Goal: Transaction & Acquisition: Register for event/course

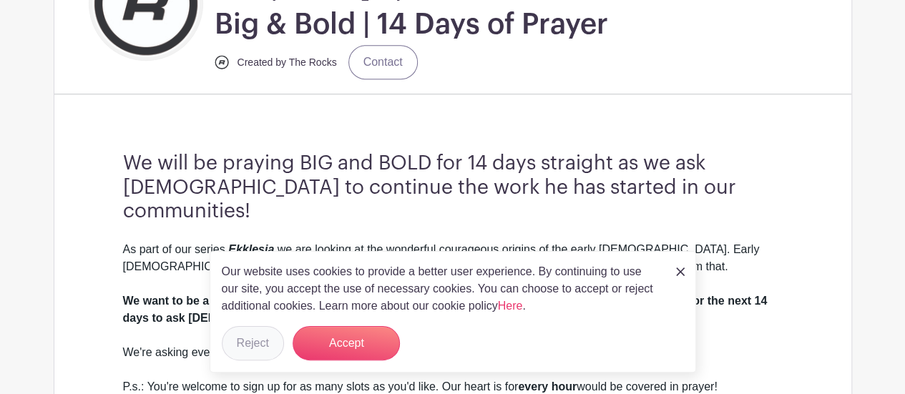
scroll to position [354, 0]
click at [263, 344] on button "Reject" at bounding box center [253, 343] width 62 height 34
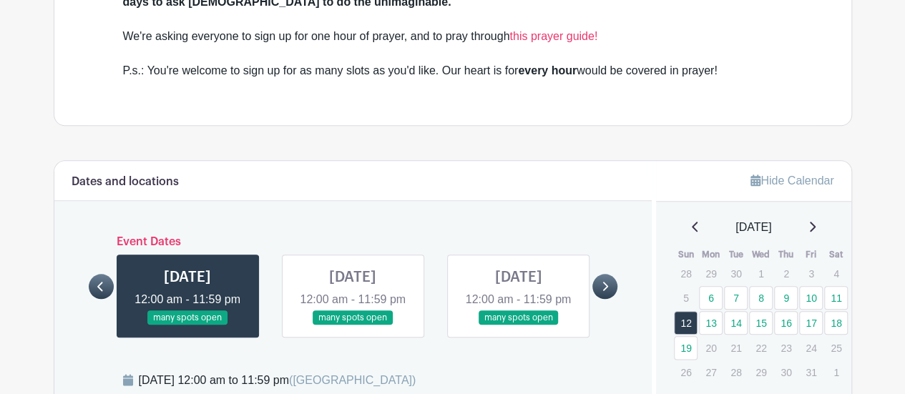
scroll to position [670, 0]
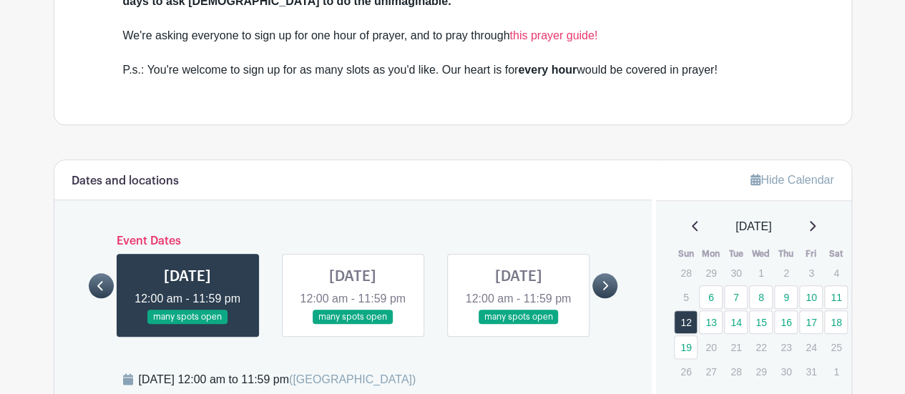
click at [188, 325] on link at bounding box center [188, 325] width 0 height 0
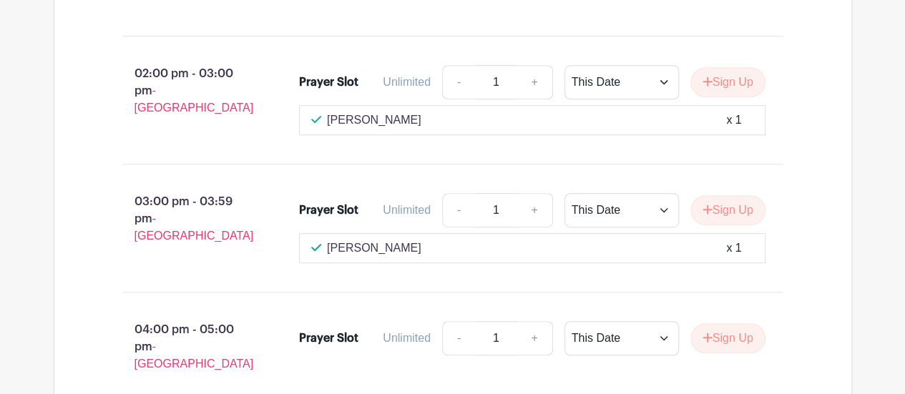
scroll to position [2993, 0]
click at [349, 240] on p "[PERSON_NAME]" at bounding box center [374, 248] width 94 height 17
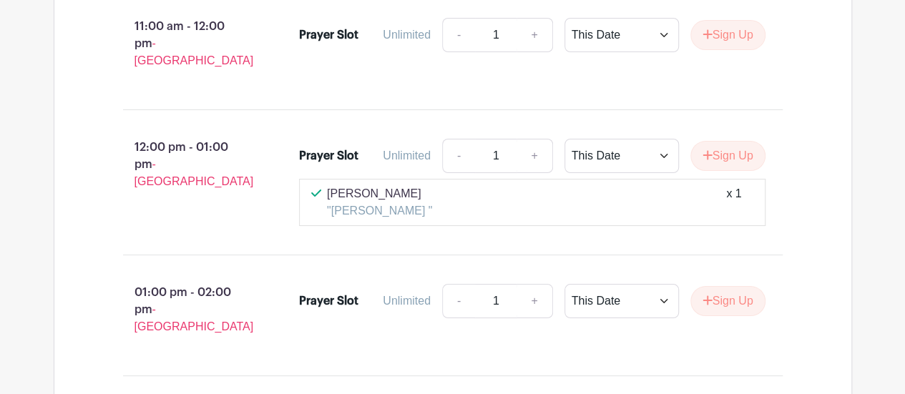
scroll to position [2652, 0]
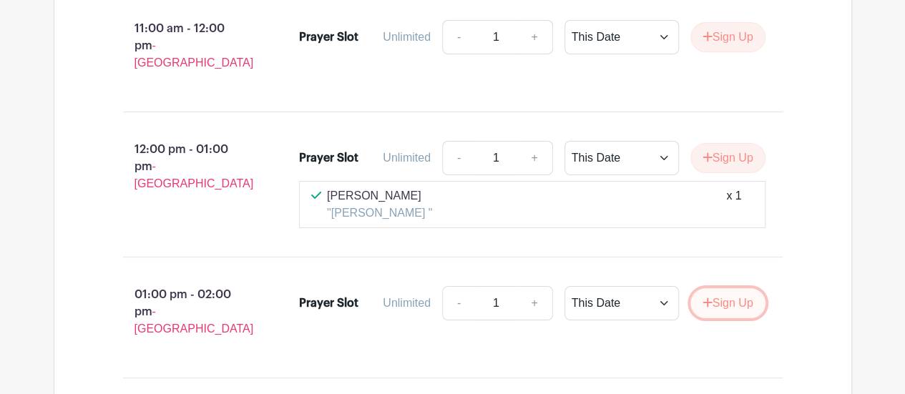
click at [724, 288] on button "Sign Up" at bounding box center [728, 303] width 75 height 30
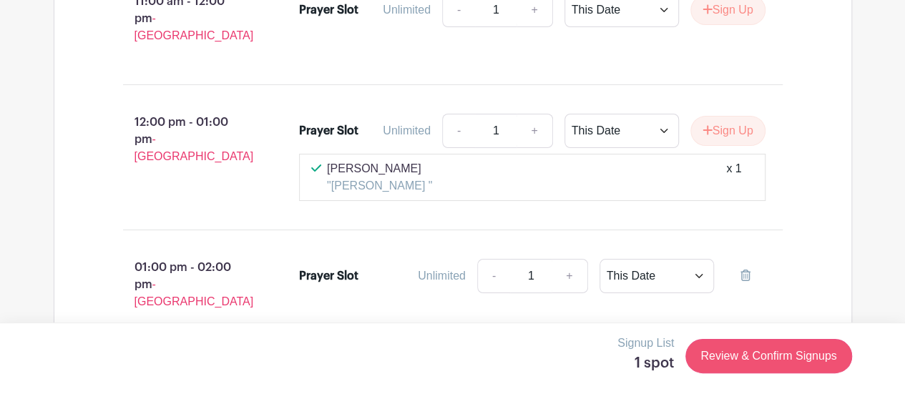
scroll to position [2680, 0]
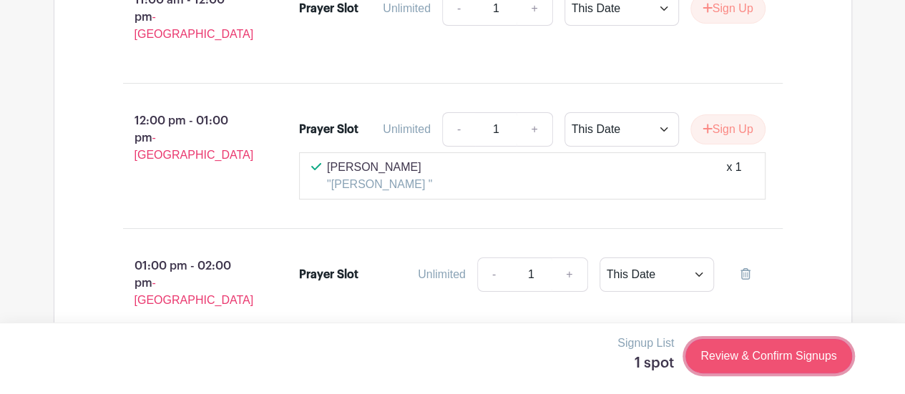
click at [733, 351] on link "Review & Confirm Signups" at bounding box center [769, 356] width 166 height 34
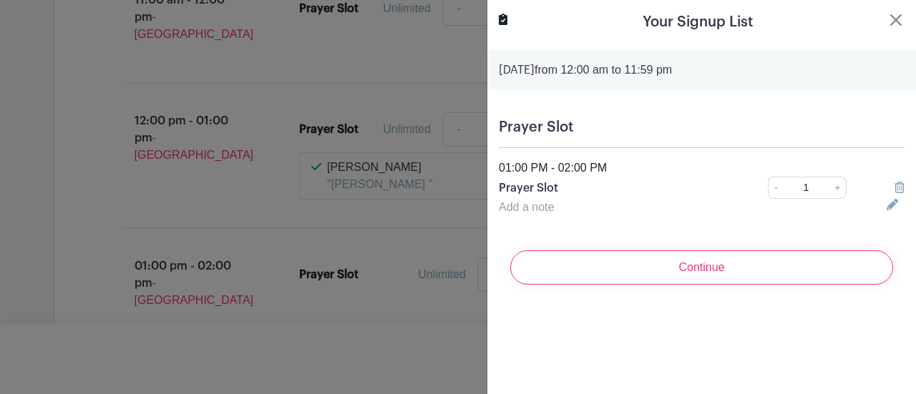
click at [602, 128] on h5 "Prayer Slot" at bounding box center [702, 127] width 406 height 17
click at [887, 19] on button "Close" at bounding box center [895, 19] width 17 height 17
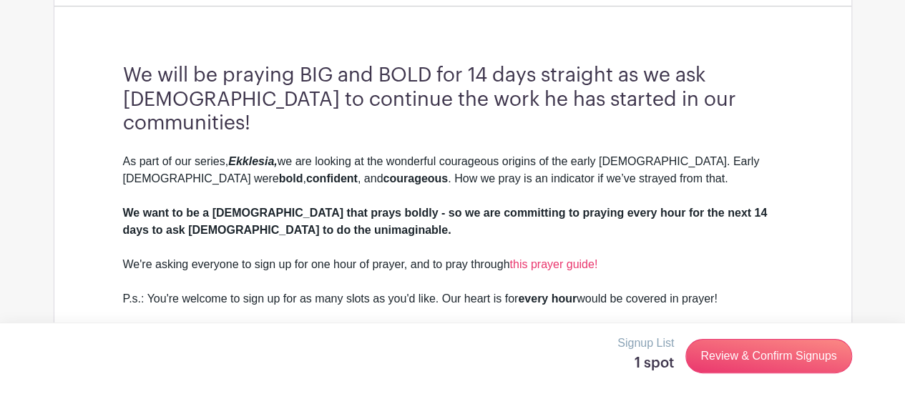
scroll to position [680, 0]
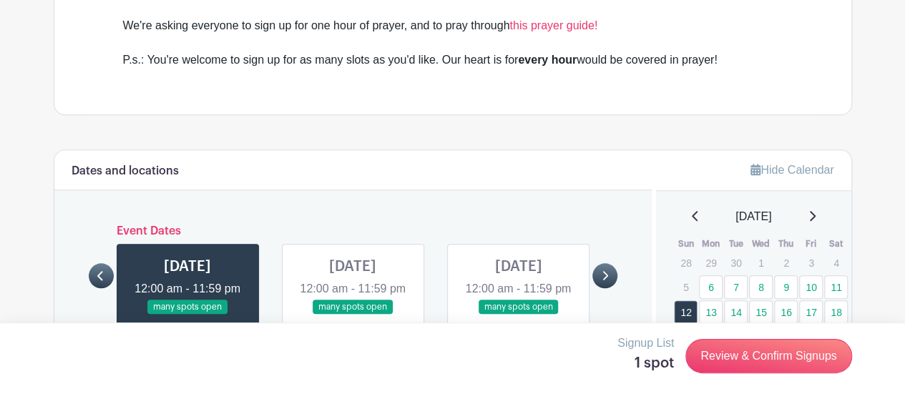
click at [353, 315] on link at bounding box center [353, 315] width 0 height 0
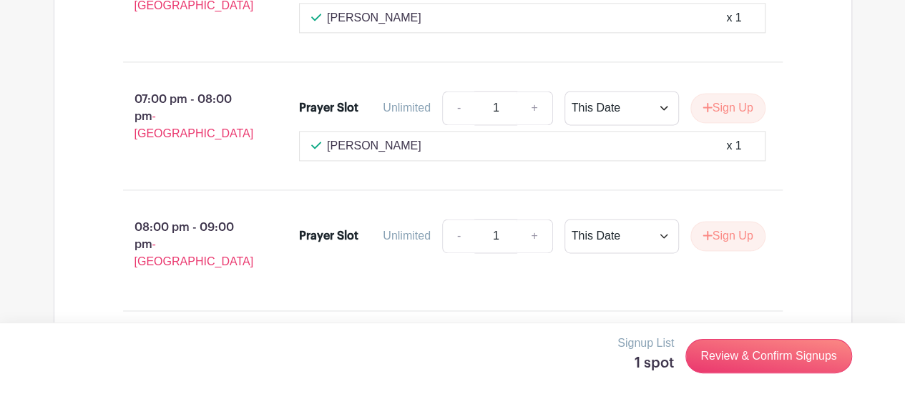
scroll to position [3676, 0]
